Goal: Transaction & Acquisition: Subscribe to service/newsletter

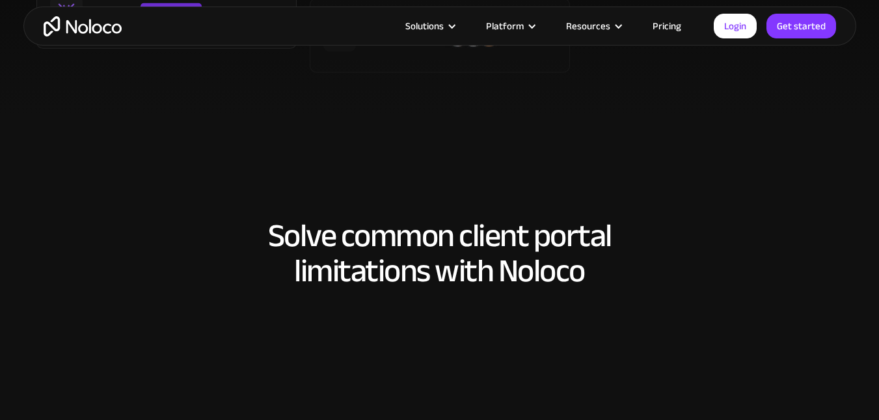
scroll to position [911, 0]
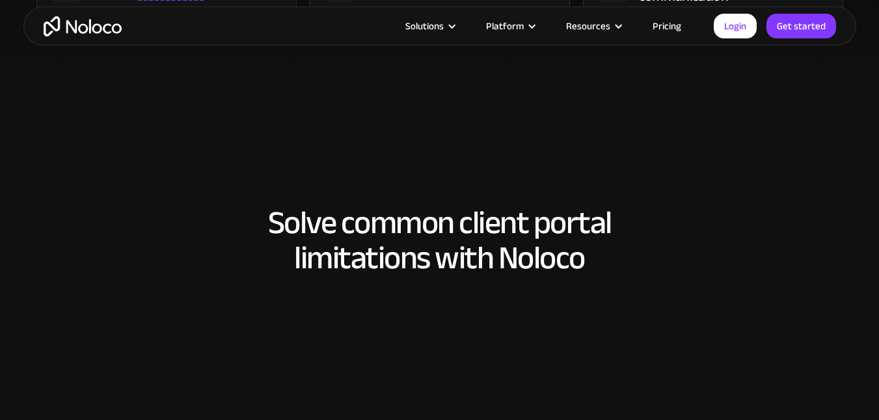
drag, startPoint x: 718, startPoint y: 79, endPoint x: 451, endPoint y: 222, distance: 302.4
click at [451, 222] on h2 "Solve common client portal limitations with Noloco" at bounding box center [439, 240] width 807 height 70
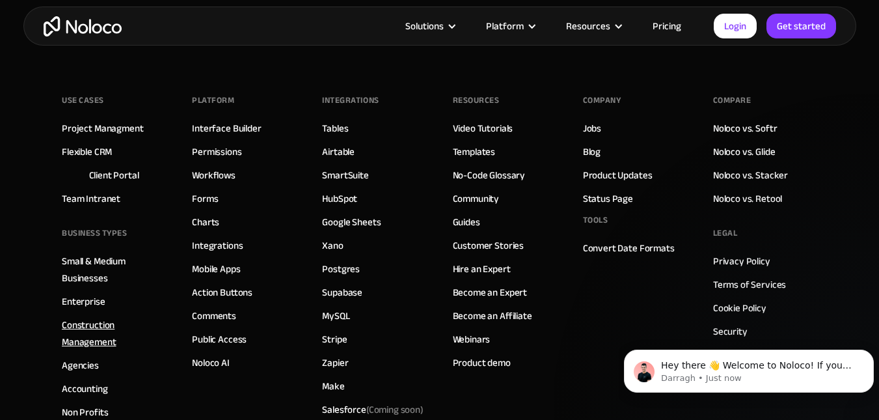
scroll to position [0, 0]
click at [667, 27] on link "Pricing" at bounding box center [666, 26] width 61 height 17
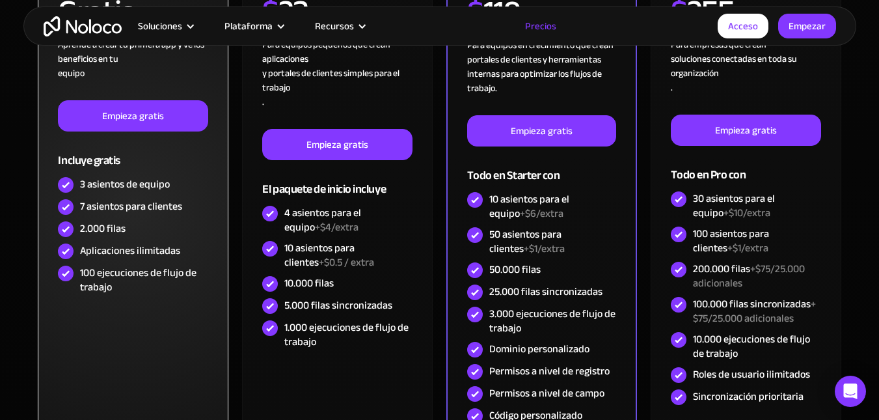
scroll to position [455, 0]
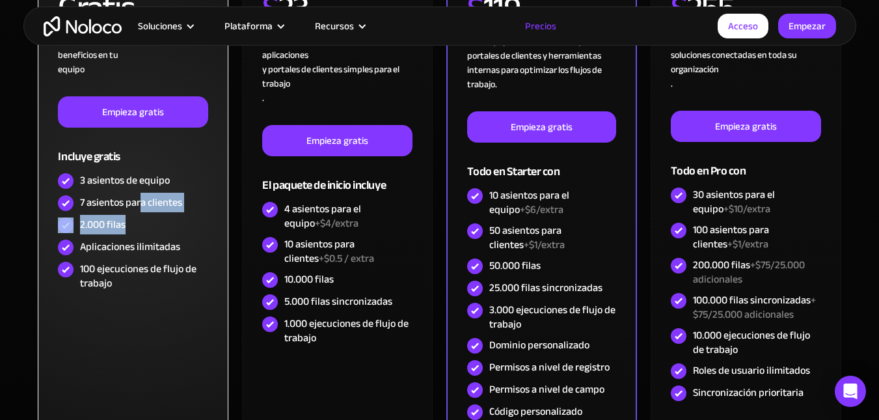
drag, startPoint x: 150, startPoint y: 210, endPoint x: 170, endPoint y: 217, distance: 21.6
click at [170, 217] on div "GRATIS Gratis Aprende a crear tu primera app y ve los beneficios en tu equipo E…" at bounding box center [133, 127] width 150 height 331
click at [167, 297] on div "GRATIS Gratis Aprende a crear tu primera app y ve los beneficios en tu equipo E…" at bounding box center [133, 200] width 190 height 511
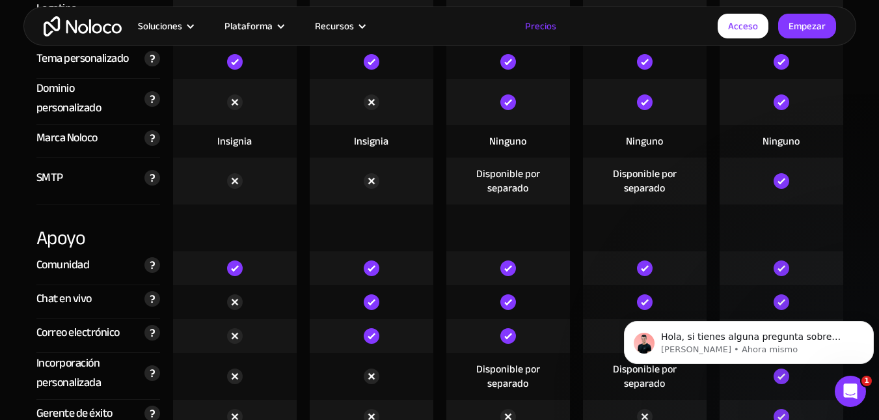
scroll to position [3058, 0]
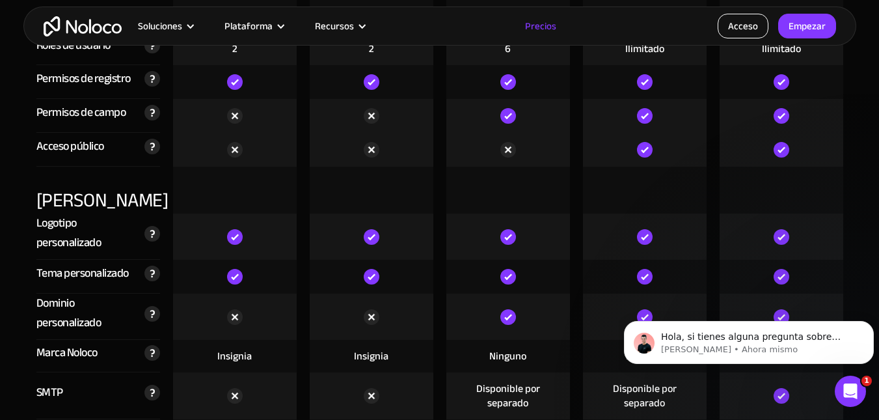
click at [734, 32] on font "Acceso" at bounding box center [743, 26] width 30 height 18
